Goal: Task Accomplishment & Management: Manage account settings

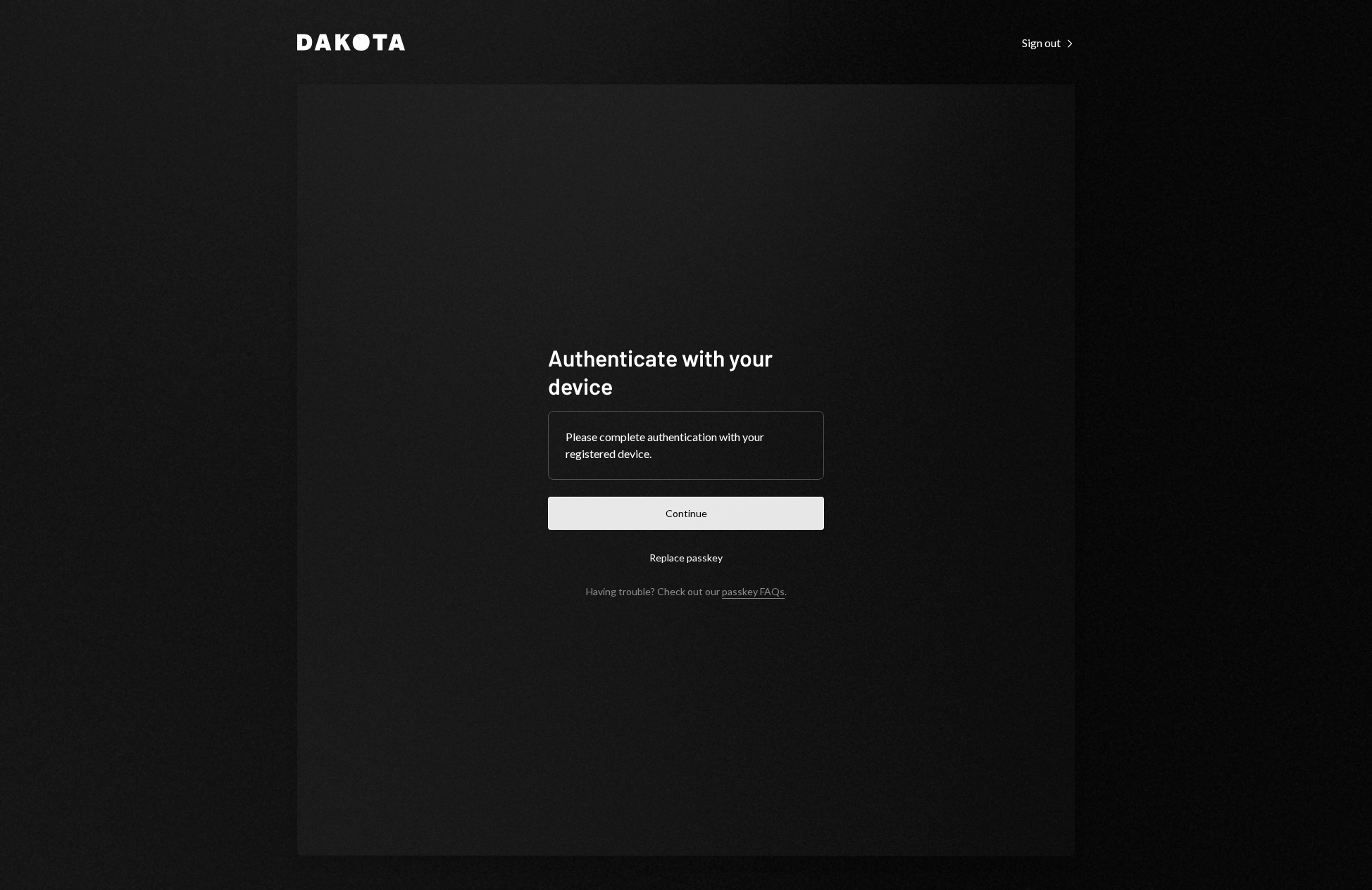
click at [695, 511] on button "Continue" at bounding box center [686, 513] width 276 height 33
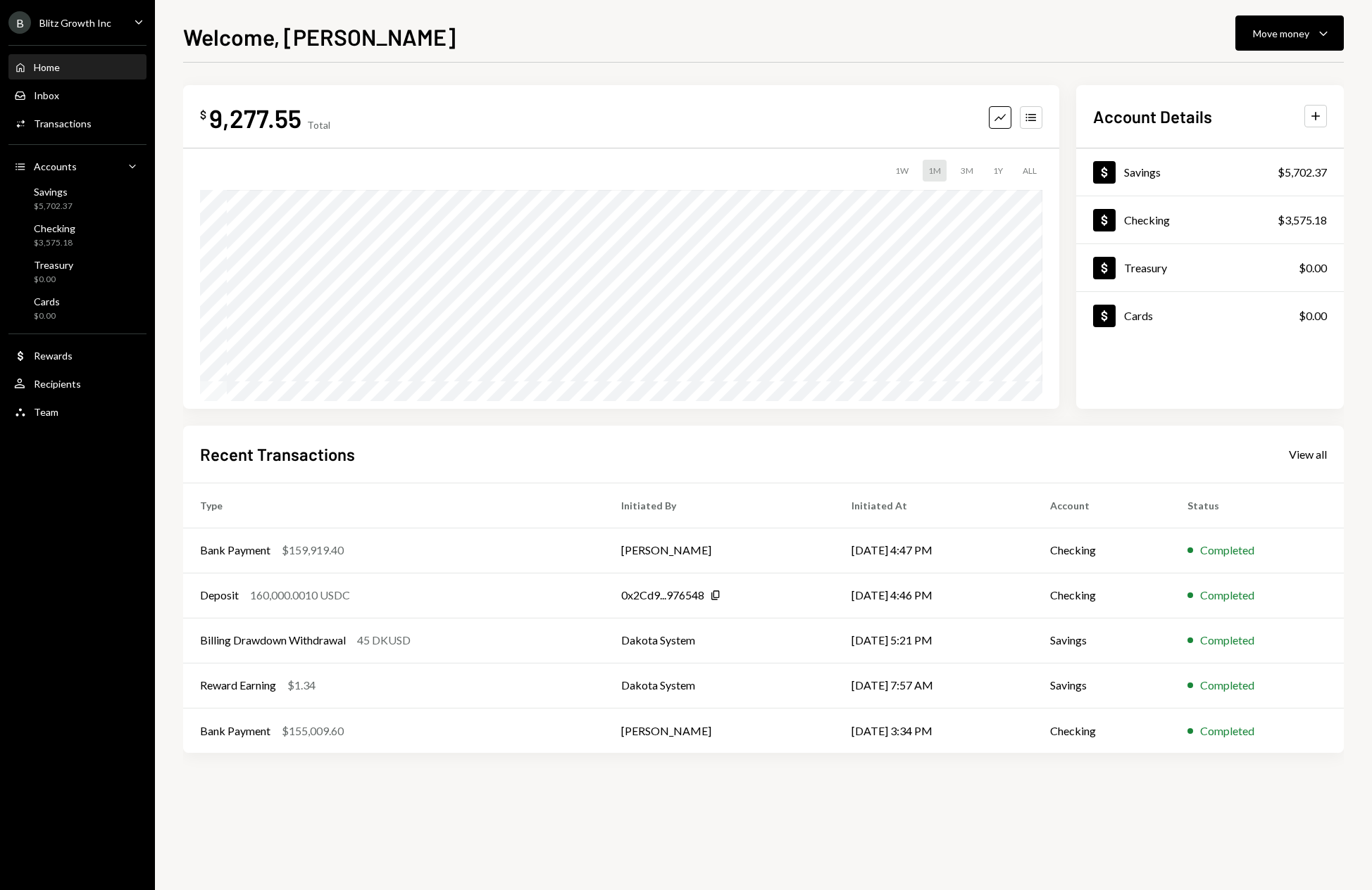
click at [822, 818] on div "$ 9,277.55 Total Graph Accounts 1W 1M 3M 1Y ALL $9,240.61 [DATE] Account Detail…" at bounding box center [763, 476] width 1161 height 828
click at [129, 23] on div "B Blitz Growth Inc Caret Down" at bounding box center [78, 23] width 155 height 23
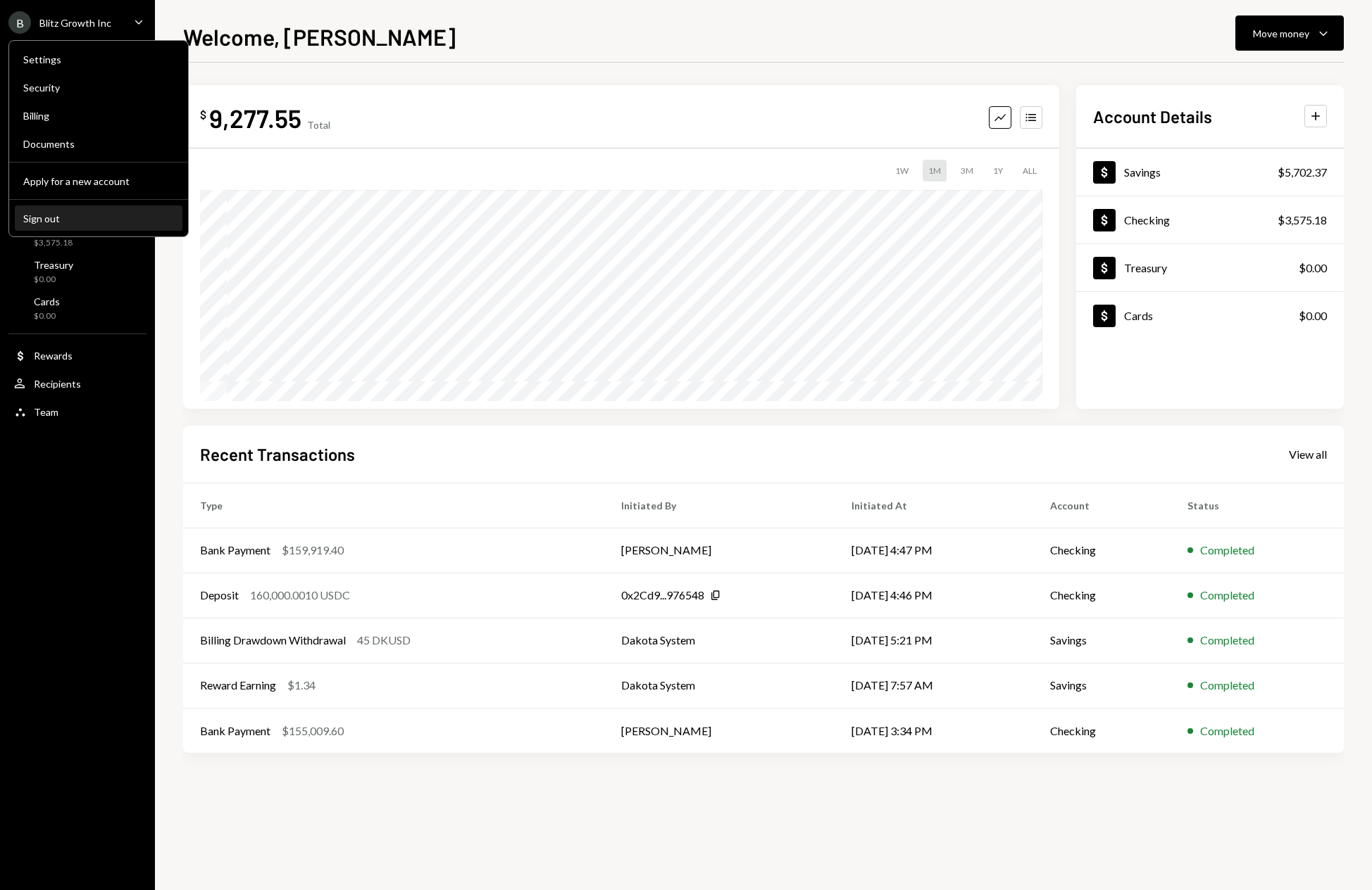
click at [56, 215] on div "Sign out" at bounding box center [98, 219] width 151 height 12
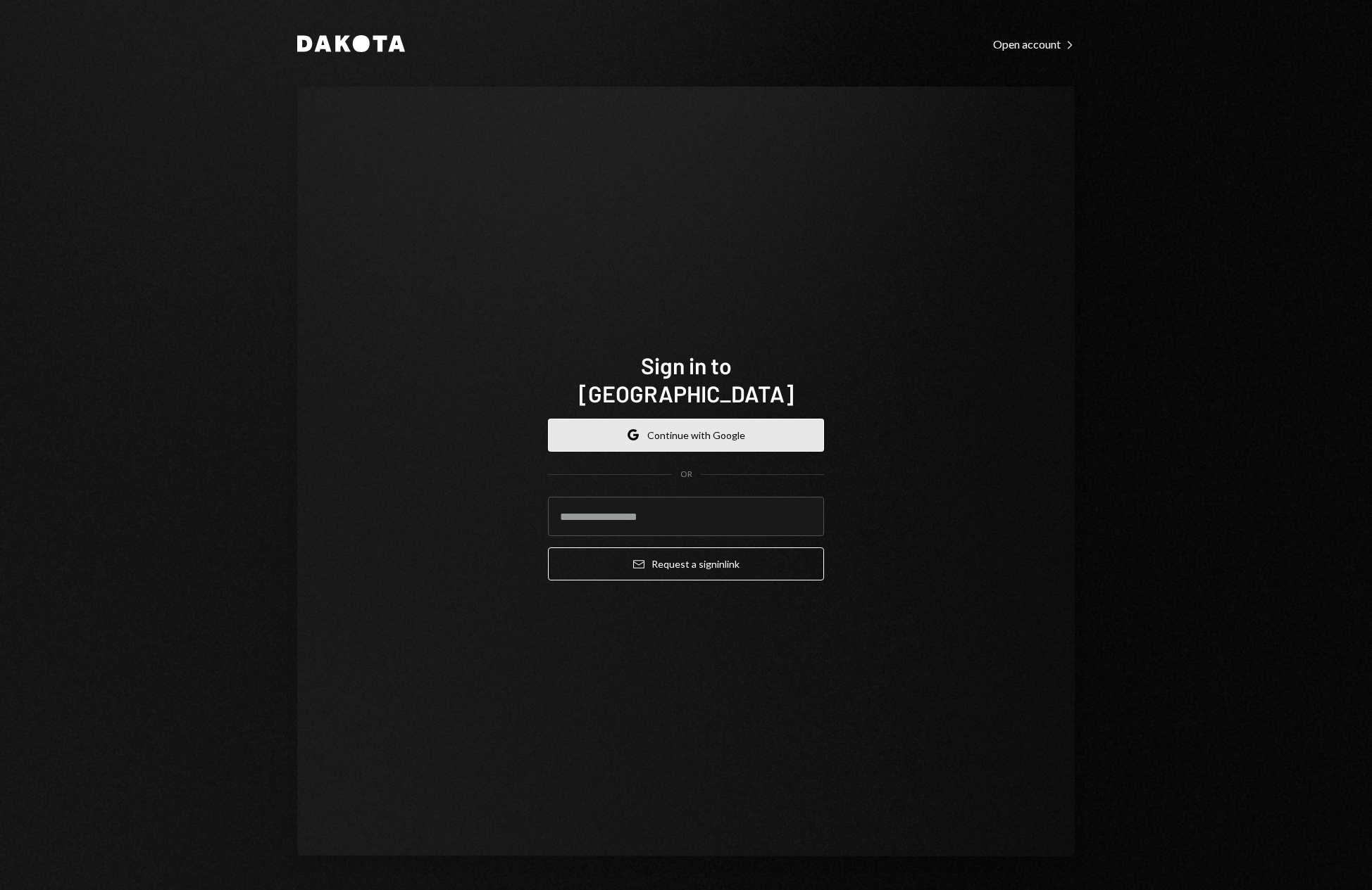
click at [722, 418] on button "Google Continue with Google" at bounding box center [686, 435] width 276 height 33
